Goal: Task Accomplishment & Management: Use online tool/utility

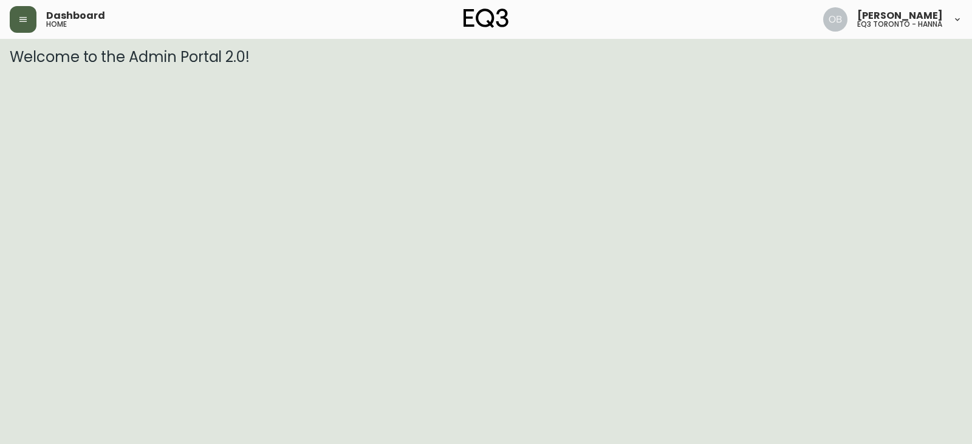
click at [34, 12] on button "button" at bounding box center [23, 19] width 27 height 27
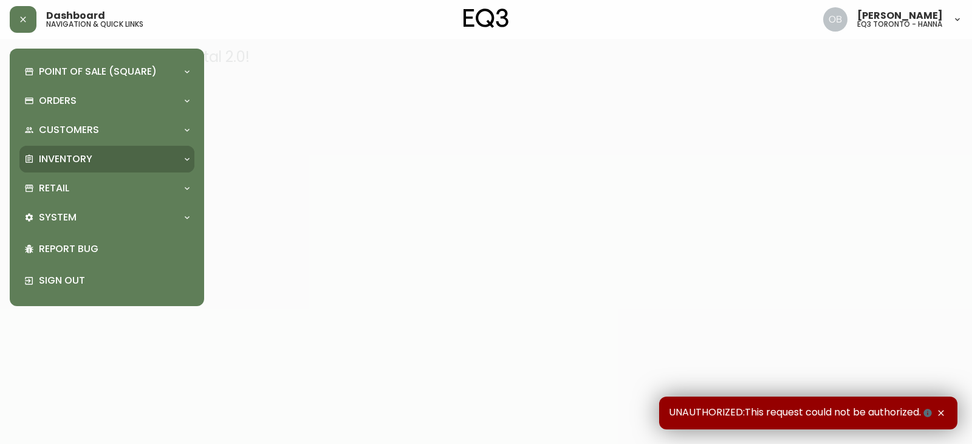
click at [57, 159] on p "Inventory" at bounding box center [65, 158] width 53 height 13
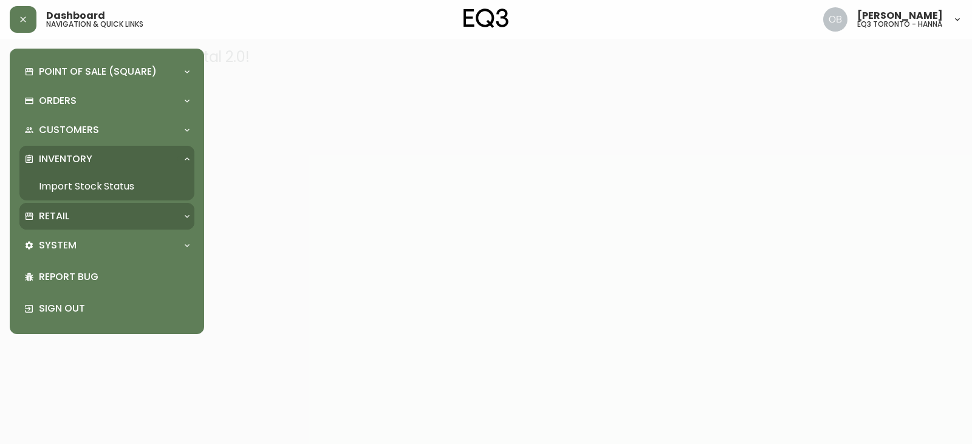
click at [58, 224] on div "Retail" at bounding box center [106, 216] width 175 height 27
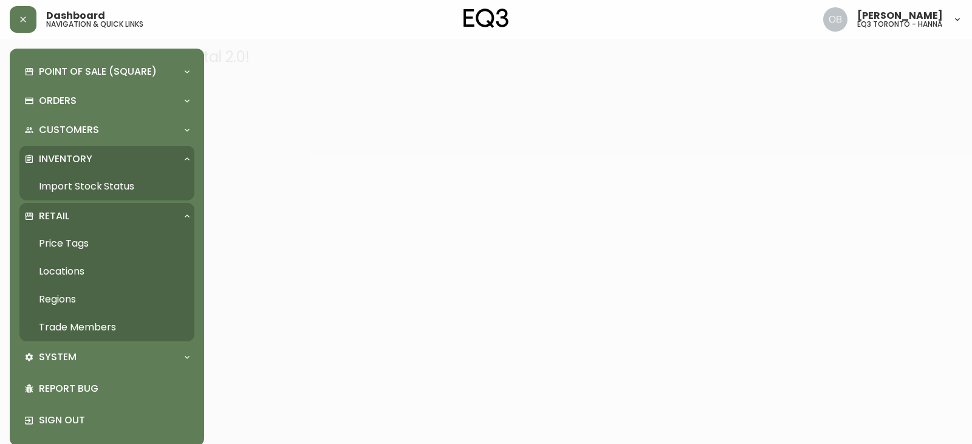
click at [83, 323] on link "Trade Members" at bounding box center [106, 328] width 175 height 28
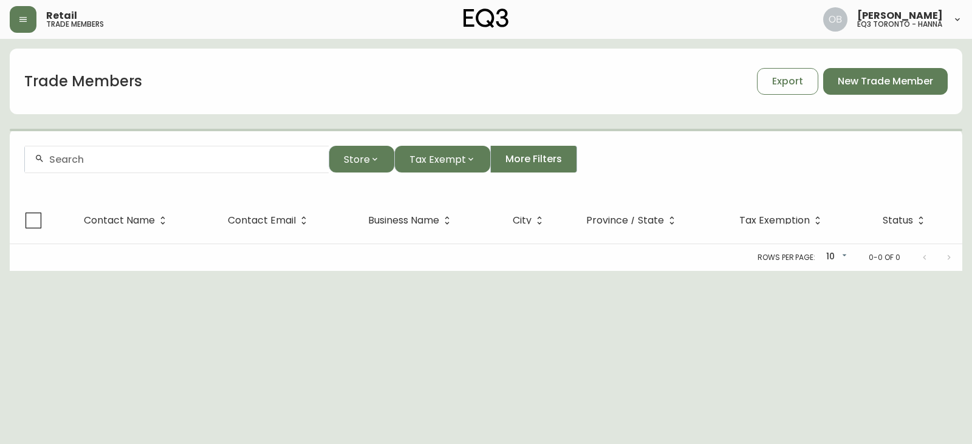
click at [77, 160] on input "text" at bounding box center [184, 160] width 270 height 12
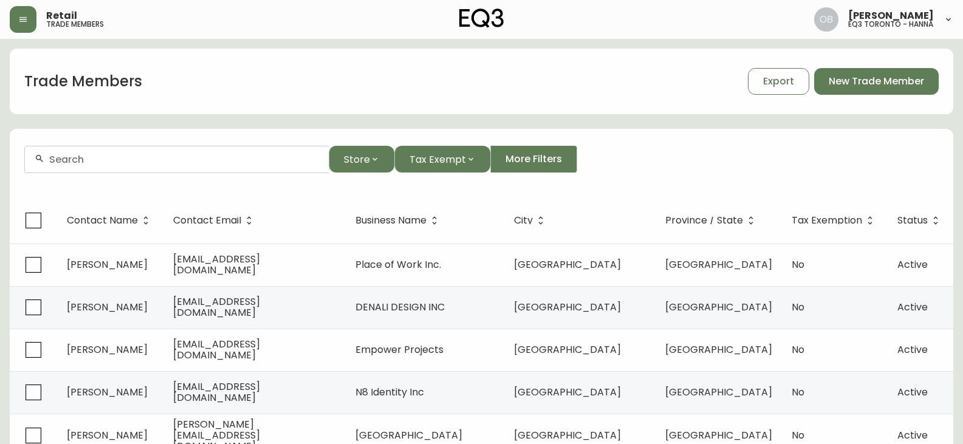
click at [88, 162] on input "text" at bounding box center [184, 160] width 270 height 12
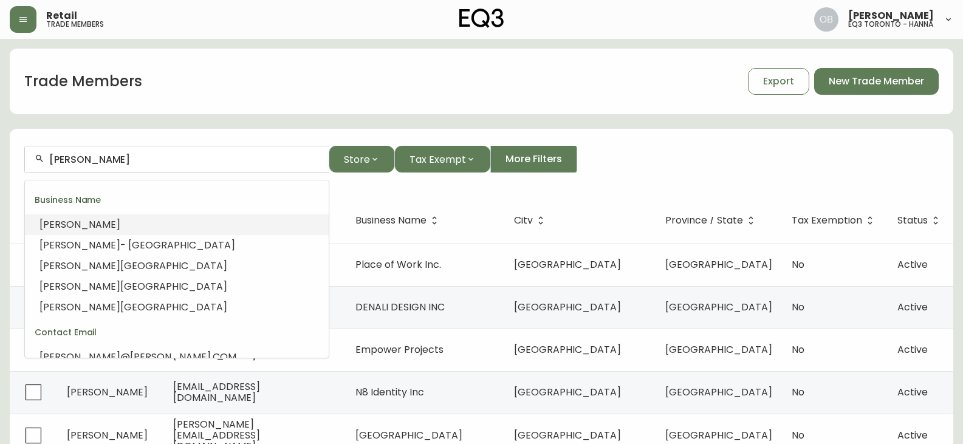
click at [95, 224] on li "[PERSON_NAME]" at bounding box center [177, 224] width 304 height 21
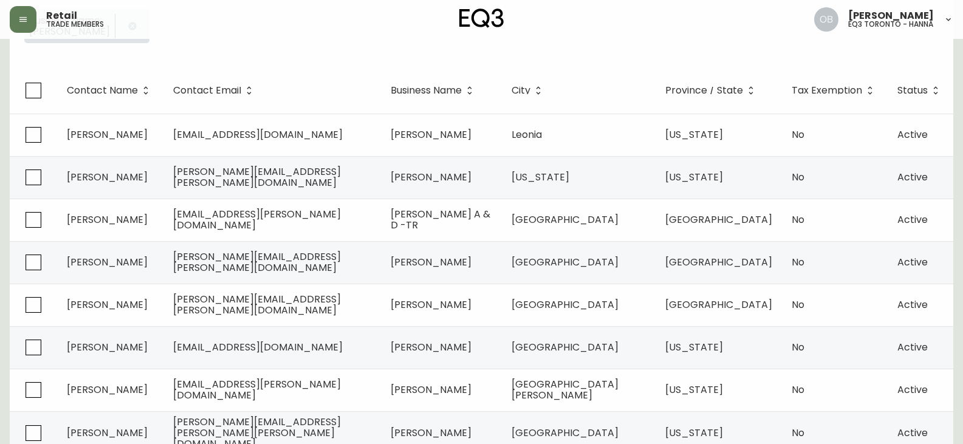
scroll to position [296, 0]
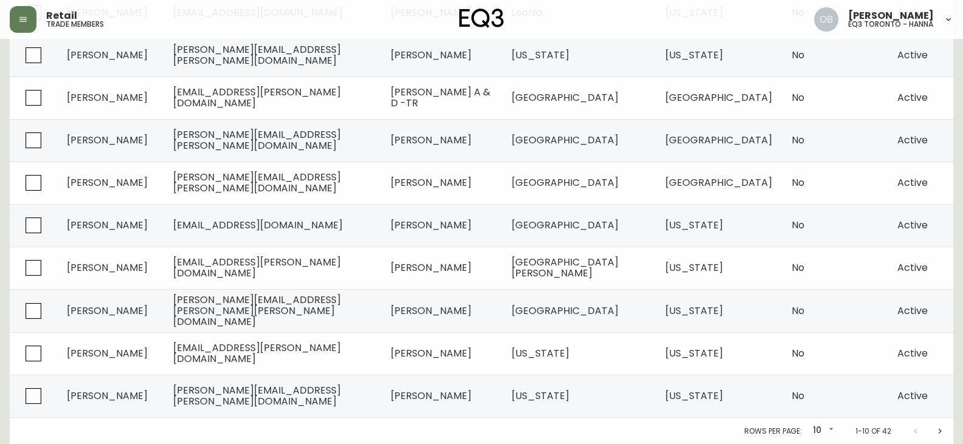
type input "[PERSON_NAME]"
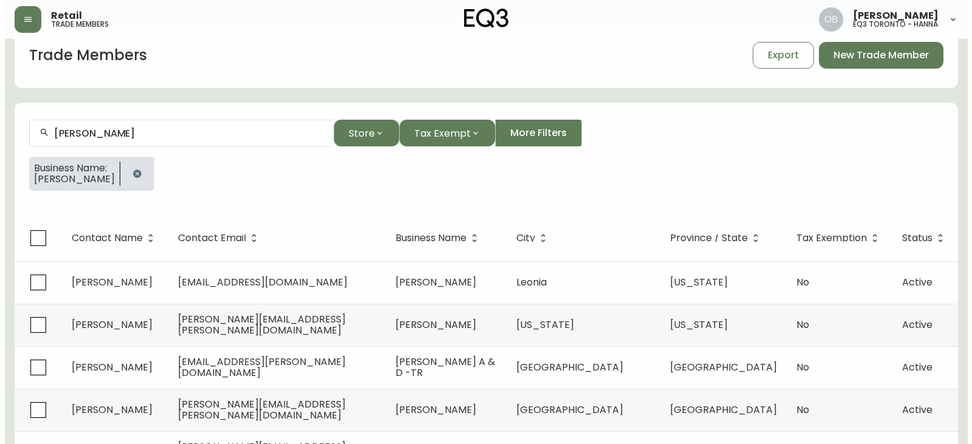
scroll to position [0, 0]
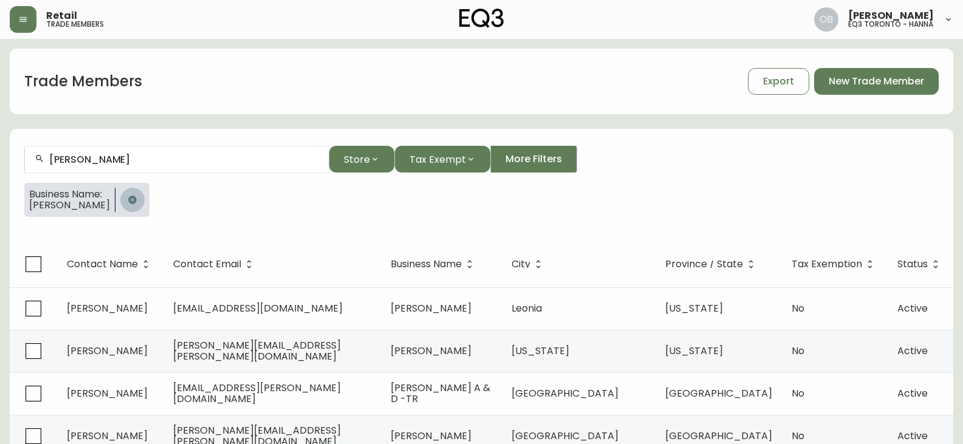
click at [131, 197] on icon "button" at bounding box center [133, 200] width 10 height 10
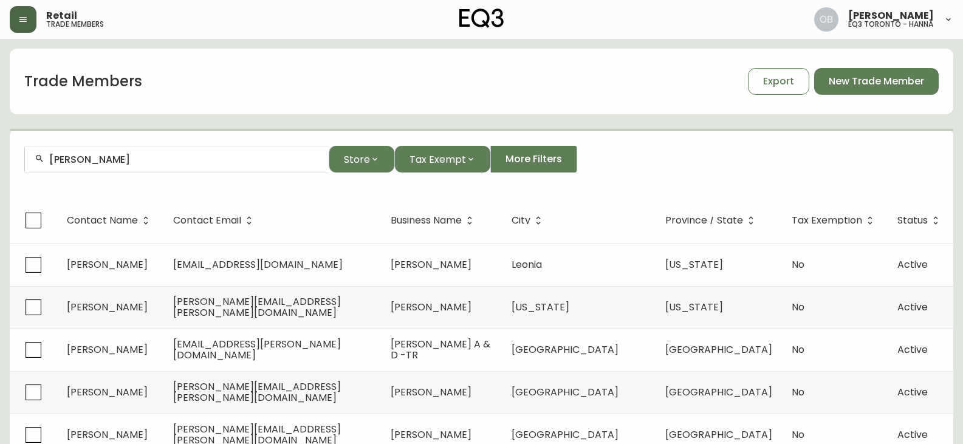
click at [30, 15] on button "button" at bounding box center [23, 19] width 27 height 27
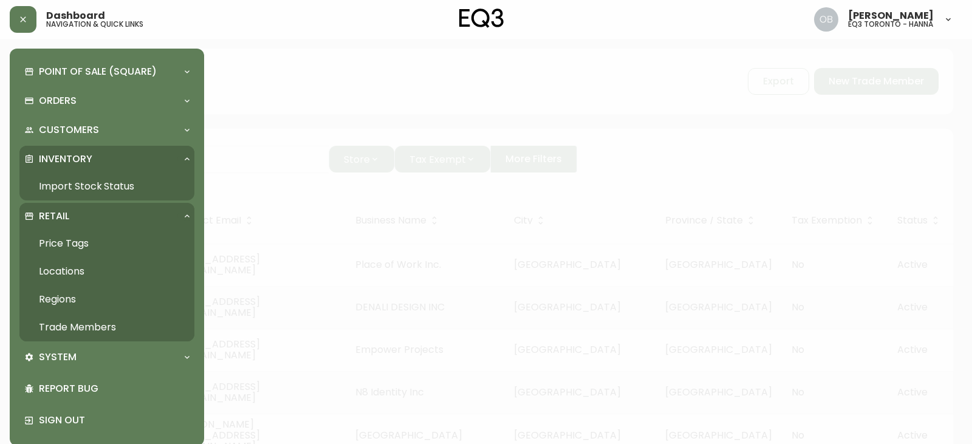
click at [123, 186] on link "Import Stock Status" at bounding box center [106, 187] width 175 height 28
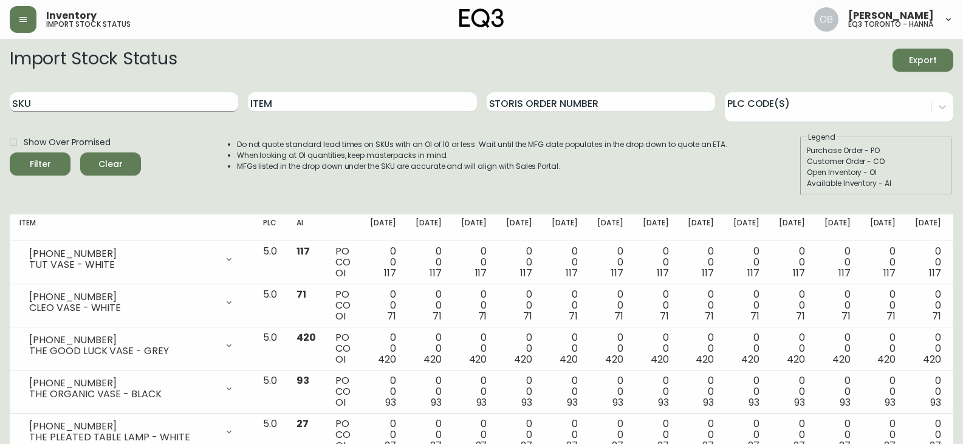
click at [152, 98] on input "SKU" at bounding box center [124, 101] width 228 height 19
paste input "3020-374-49-A"
click at [10, 152] on button "Filter" at bounding box center [40, 163] width 61 height 23
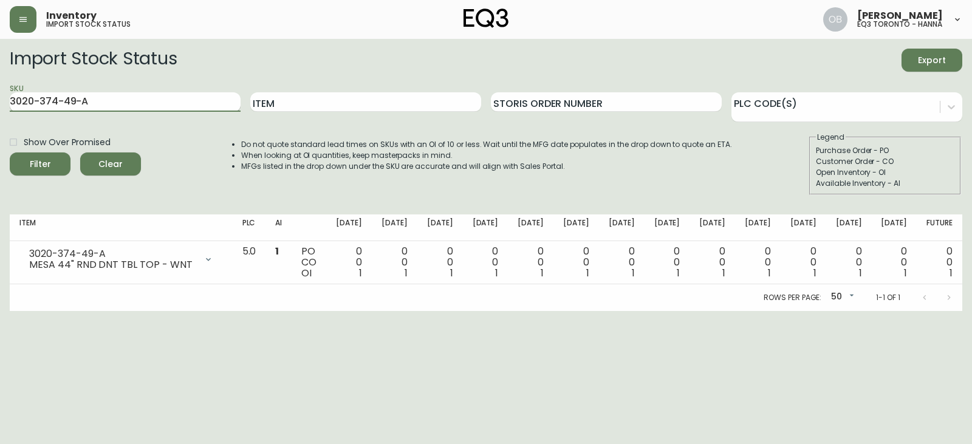
click at [201, 101] on input "3020-374-49-A" at bounding box center [125, 101] width 231 height 19
paste input "3-4-B"
click at [10, 152] on button "Filter" at bounding box center [40, 163] width 61 height 23
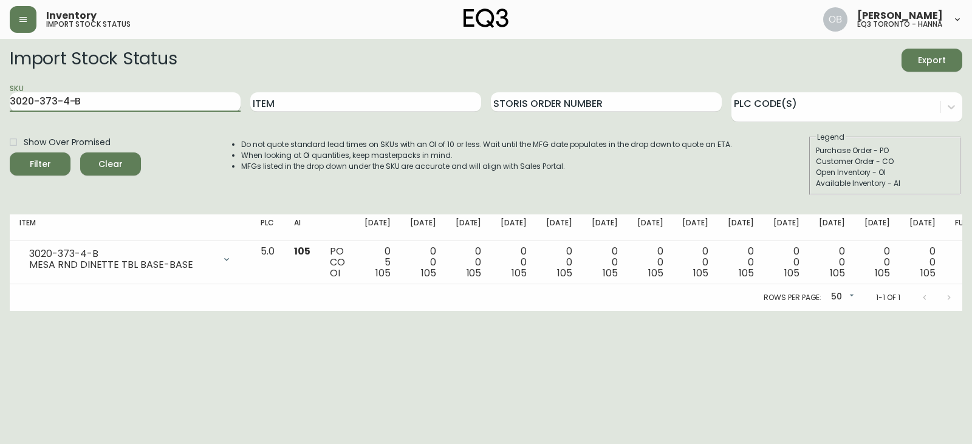
click at [193, 105] on input "3020-373-4-B" at bounding box center [125, 101] width 231 height 19
paste input "C"
click at [10, 152] on button "Filter" at bounding box center [40, 163] width 61 height 23
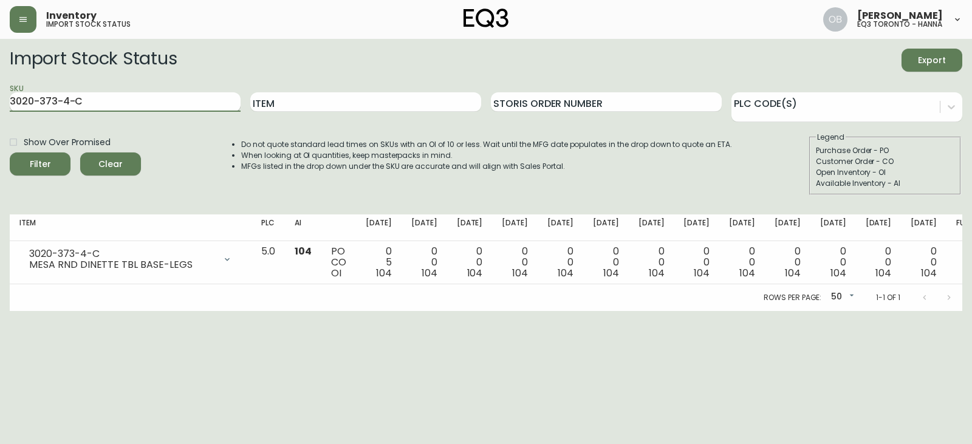
click at [103, 105] on input "3020-373-4-C" at bounding box center [125, 101] width 231 height 19
paste input "4-49-A"
type input "3020-374-49-A"
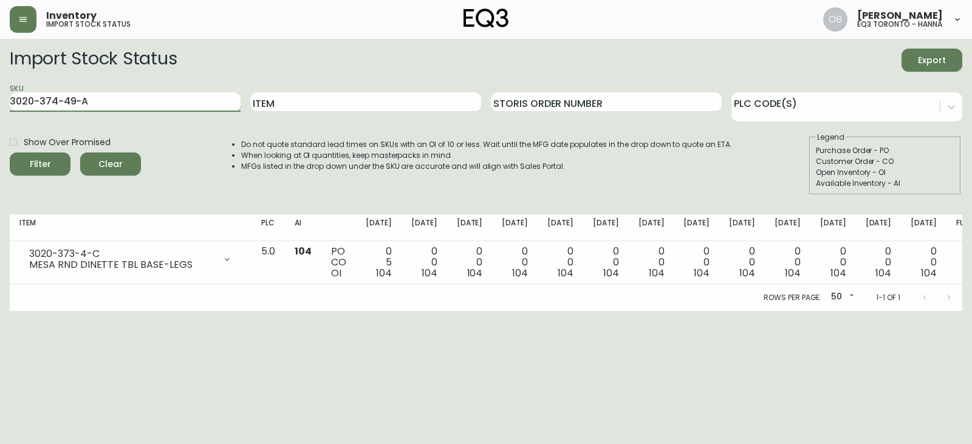
click at [10, 152] on button "Filter" at bounding box center [40, 163] width 61 height 23
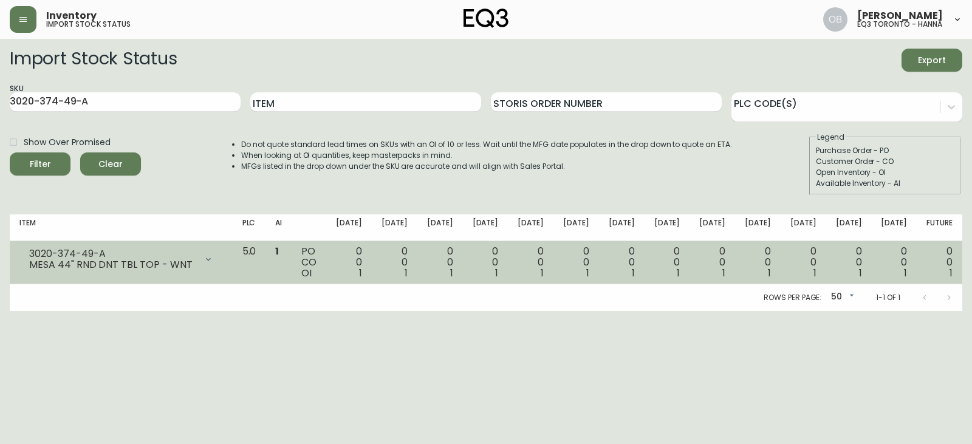
click at [372, 273] on td "0 0 1" at bounding box center [349, 262] width 46 height 43
